Goal: Navigation & Orientation: Find specific page/section

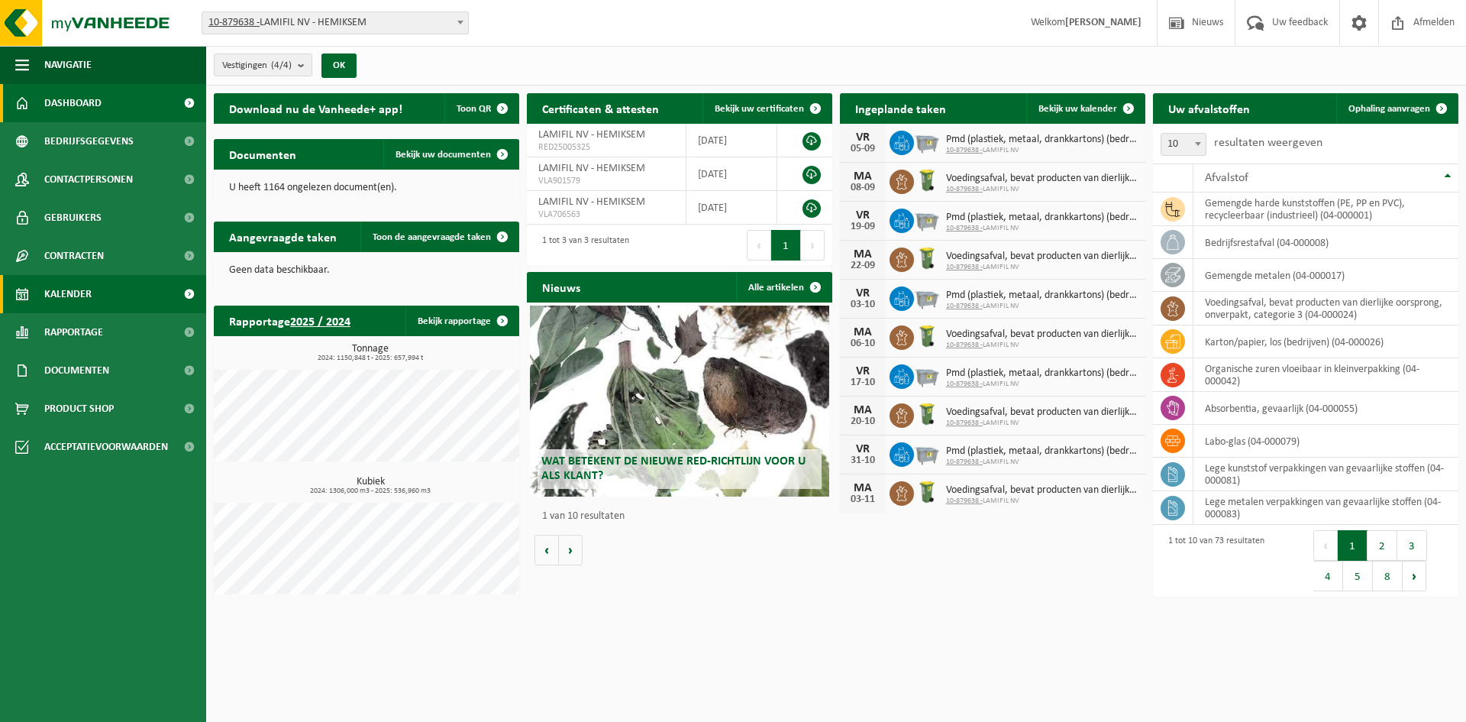
click at [82, 294] on span "Kalender" at bounding box center [67, 294] width 47 height 38
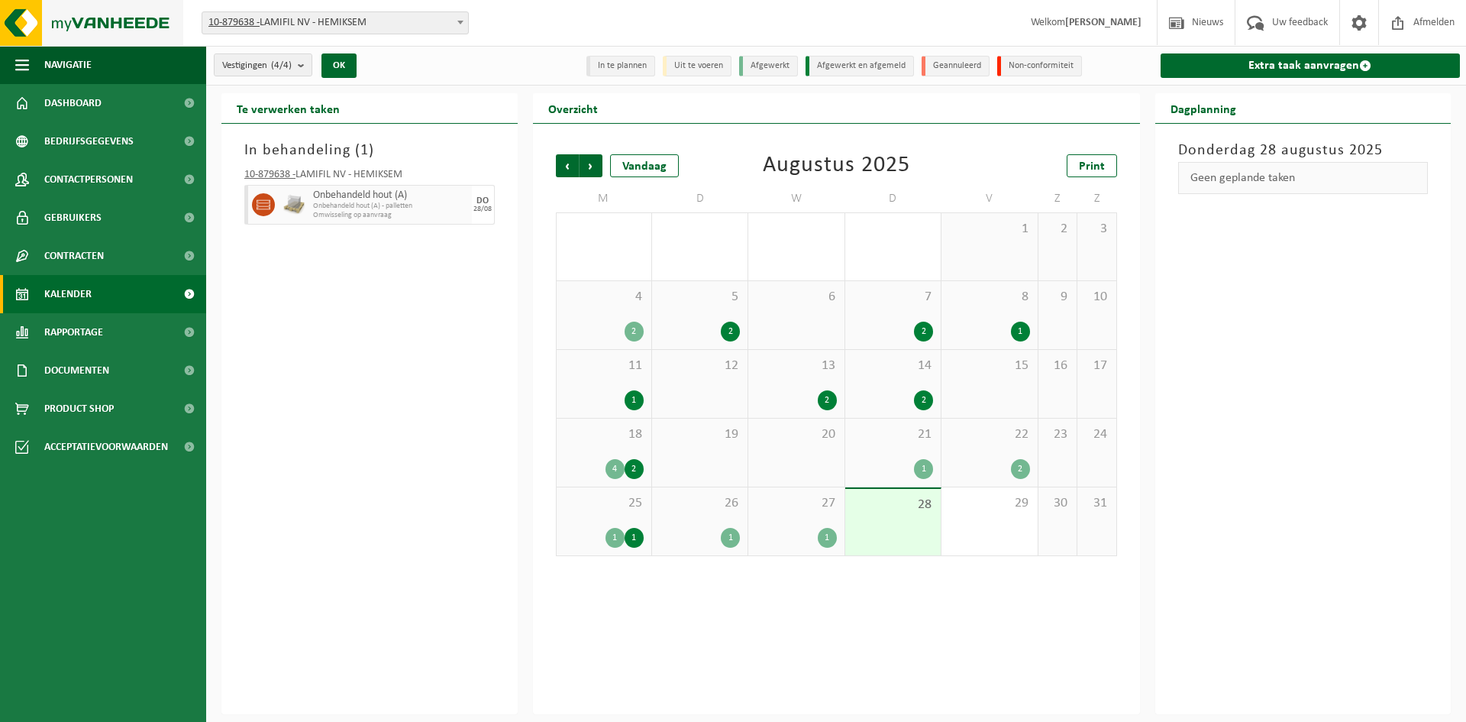
click at [59, 30] on img at bounding box center [91, 23] width 183 height 46
